Goal: Information Seeking & Learning: Learn about a topic

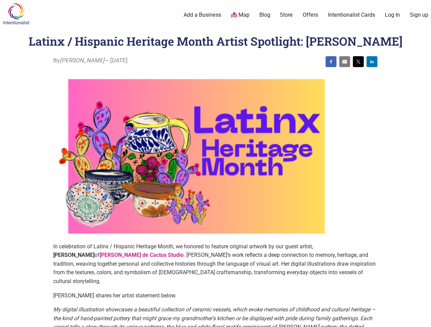
click at [215, 164] on img at bounding box center [196, 157] width 287 height 172
click at [331, 62] on img at bounding box center [330, 61] width 5 height 5
click at [344, 62] on img at bounding box center [344, 61] width 5 height 5
click at [358, 62] on img at bounding box center [357, 61] width 5 height 5
click at [372, 62] on img at bounding box center [371, 61] width 5 height 5
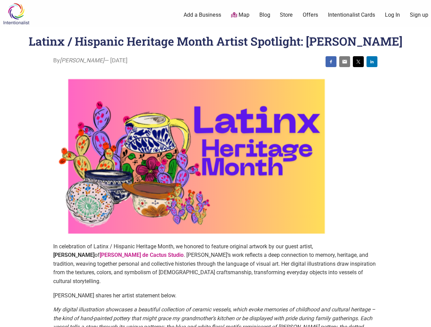
click at [423, 320] on icon at bounding box center [424, 319] width 8 height 9
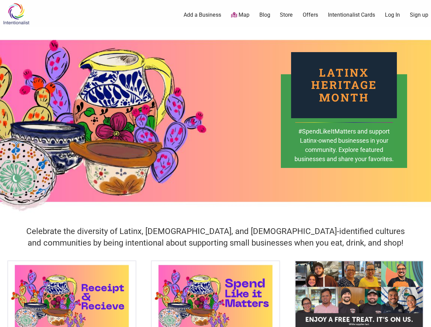
click at [215, 164] on div "Latinx Heritage Month #SpendLikeItMatters and support Latinx-owned businesses i…" at bounding box center [215, 121] width 431 height 188
click at [423, 320] on icon at bounding box center [424, 319] width 8 height 9
